Goal: Transaction & Acquisition: Book appointment/travel/reservation

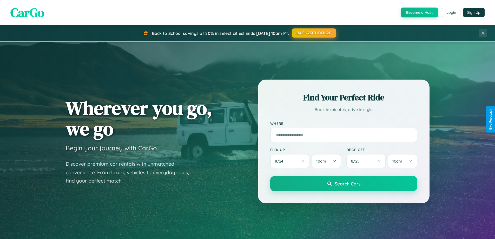
click at [314, 33] on button "BACK2SCHOOL20" at bounding box center [314, 32] width 44 height 9
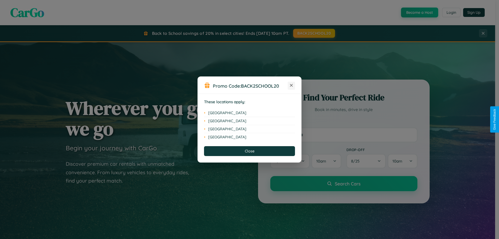
click at [291, 85] on icon at bounding box center [291, 85] width 3 height 3
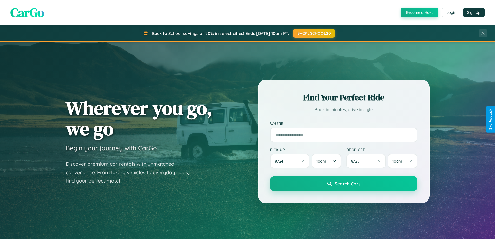
scroll to position [1000, 0]
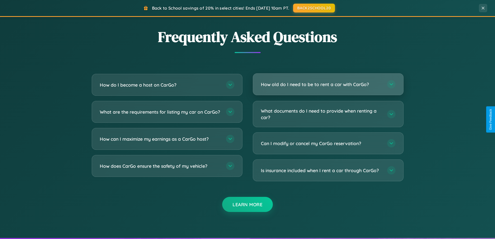
click at [328, 84] on h3 "How old do I need to be to rent a car with CarGo?" at bounding box center [321, 84] width 121 height 6
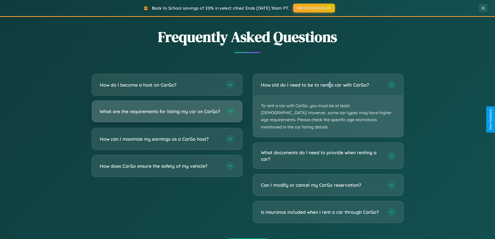
click at [167, 114] on h3 "What are the requirements for listing my car on CarGo?" at bounding box center [160, 111] width 121 height 6
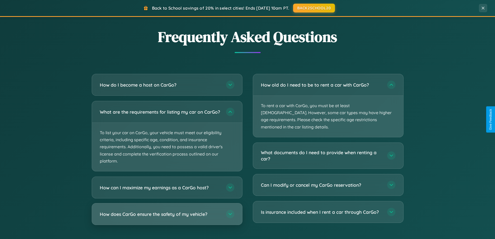
click at [167, 217] on h3 "How does CarGo ensure the safety of my vehicle?" at bounding box center [160, 214] width 121 height 6
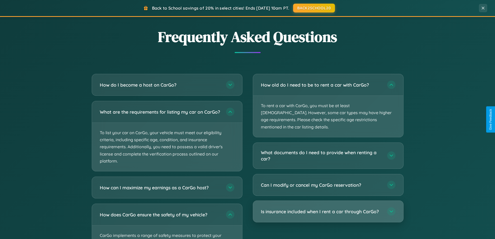
click at [328, 208] on h3 "Is insurance included when I rent a car through CarGo?" at bounding box center [321, 211] width 121 height 6
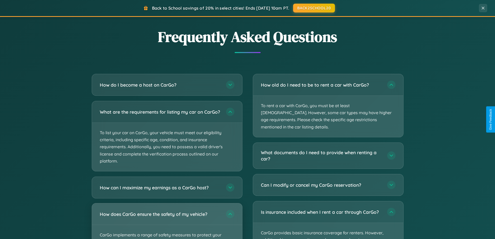
click at [167, 223] on div "How does CarGo ensure the safety of my vehicle?" at bounding box center [167, 213] width 150 height 21
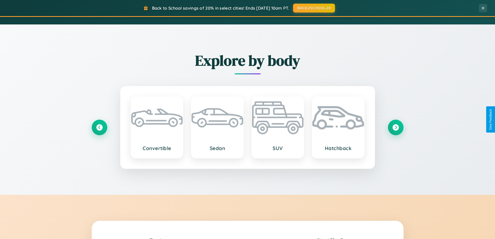
scroll to position [357, 0]
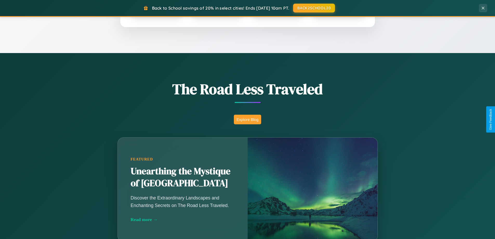
click at [247, 119] on button "Explore Blog" at bounding box center [247, 120] width 27 height 10
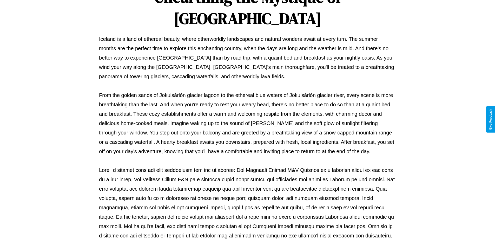
scroll to position [168, 0]
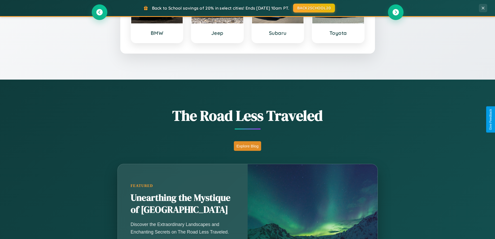
scroll to position [224, 0]
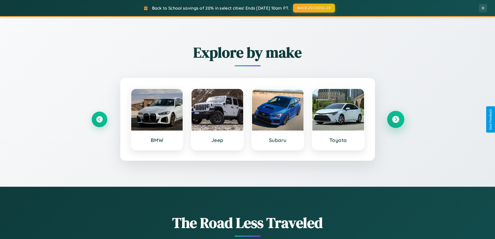
click at [395, 119] on icon at bounding box center [395, 119] width 7 height 7
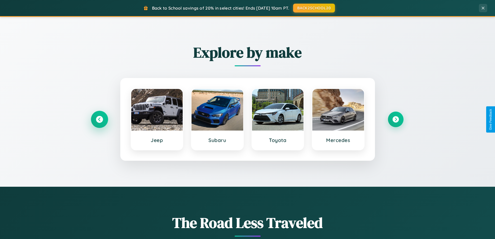
click at [99, 119] on icon at bounding box center [99, 119] width 7 height 7
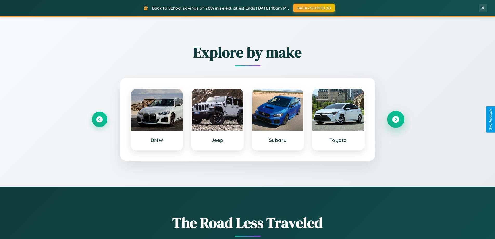
click at [395, 119] on icon at bounding box center [395, 119] width 7 height 7
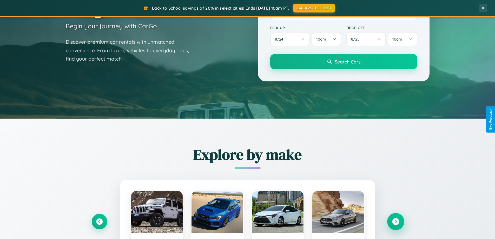
scroll to position [15, 0]
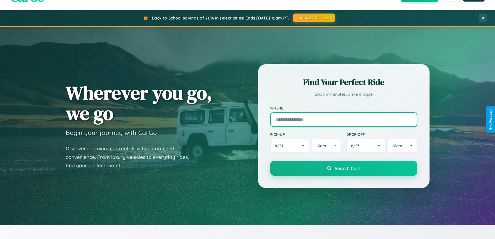
click at [343, 119] on input "text" at bounding box center [343, 119] width 147 height 15
type input "******"
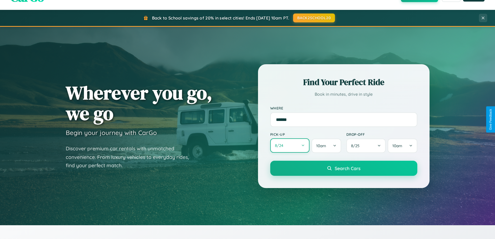
click at [290, 145] on button "8 / 24" at bounding box center [289, 145] width 39 height 14
select select "*"
select select "****"
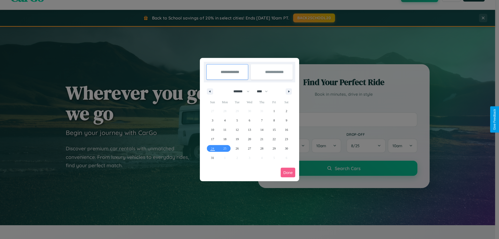
click at [239, 91] on select "******* ******** ***** ***** *** **** **** ****** ********* ******* ******** **…" at bounding box center [240, 91] width 22 height 9
click at [262, 148] on span "28" at bounding box center [261, 148] width 3 height 9
type input "**********"
click at [289, 91] on icon "button" at bounding box center [289, 91] width 3 height 2
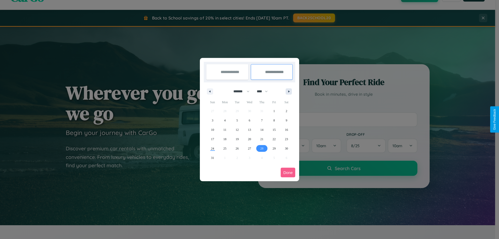
select select "*"
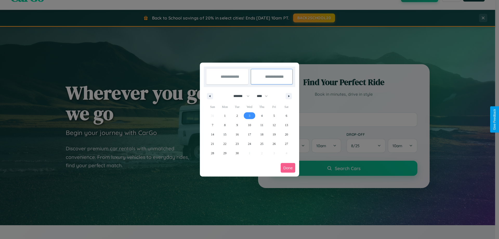
click at [249, 115] on span "3" at bounding box center [250, 115] width 2 height 9
type input "**********"
select select "*"
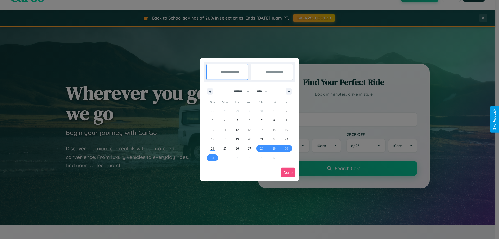
click at [288, 172] on button "Done" at bounding box center [288, 173] width 15 height 10
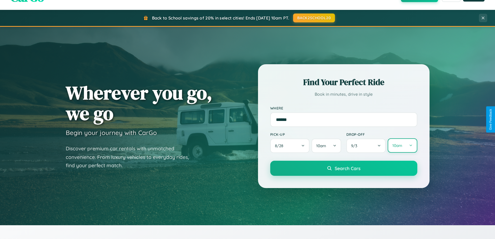
click at [402, 145] on button "10am" at bounding box center [402, 145] width 29 height 14
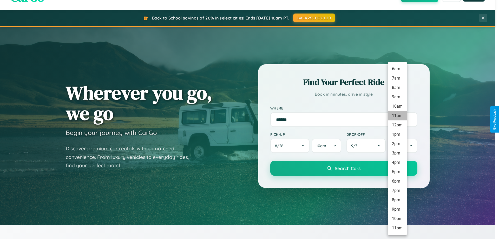
click at [397, 116] on li "11am" at bounding box center [397, 115] width 19 height 9
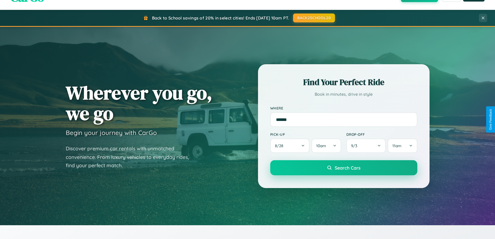
click at [343, 168] on span "Search Cars" at bounding box center [348, 168] width 26 height 6
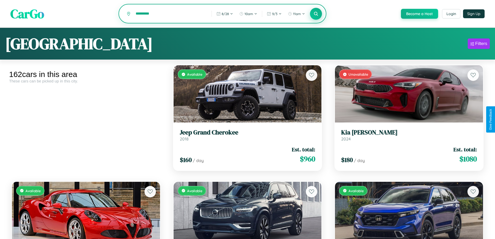
type input "*********"
click at [316, 14] on icon at bounding box center [316, 13] width 5 height 5
